Goal: Navigation & Orientation: Understand site structure

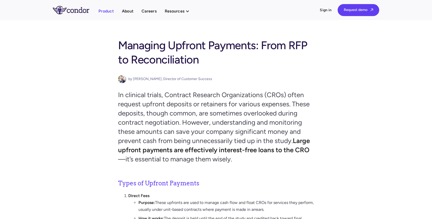
click at [104, 11] on link "Product" at bounding box center [105, 11] width 15 height 7
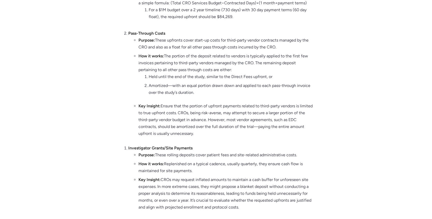
scroll to position [269, 0]
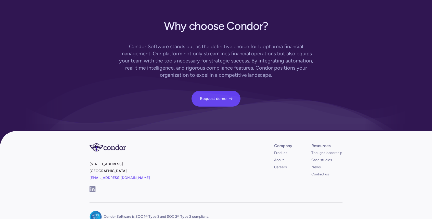
scroll to position [1420, 0]
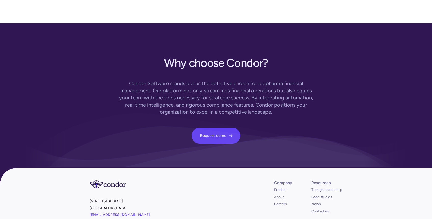
click at [276, 194] on link "About" at bounding box center [279, 196] width 10 height 5
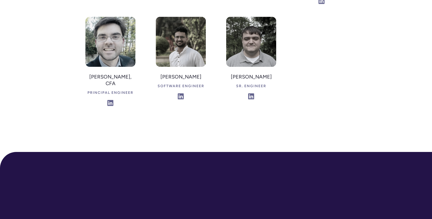
scroll to position [1460, 0]
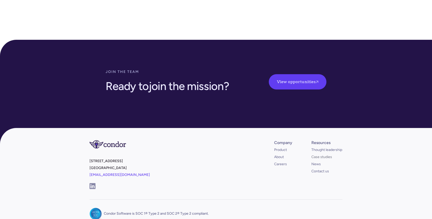
click at [318, 154] on link "Case studies" at bounding box center [321, 156] width 21 height 5
